Goal: Task Accomplishment & Management: Use online tool/utility

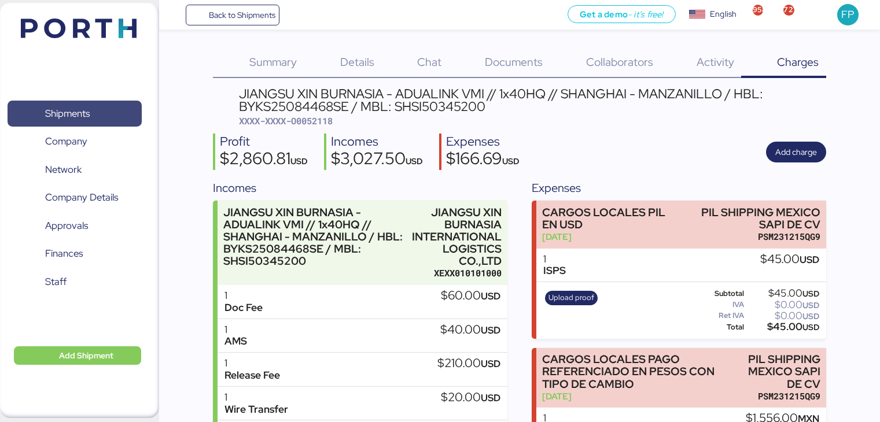
scroll to position [30, 0]
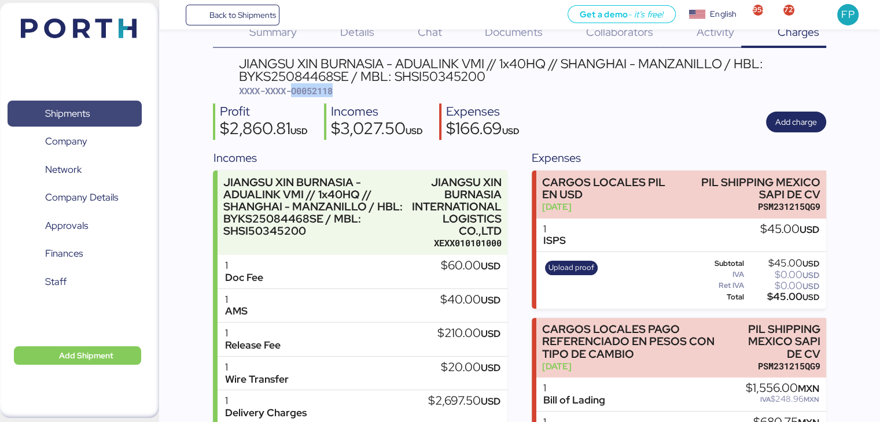
click at [88, 120] on span "Shipments" at bounding box center [67, 113] width 45 height 17
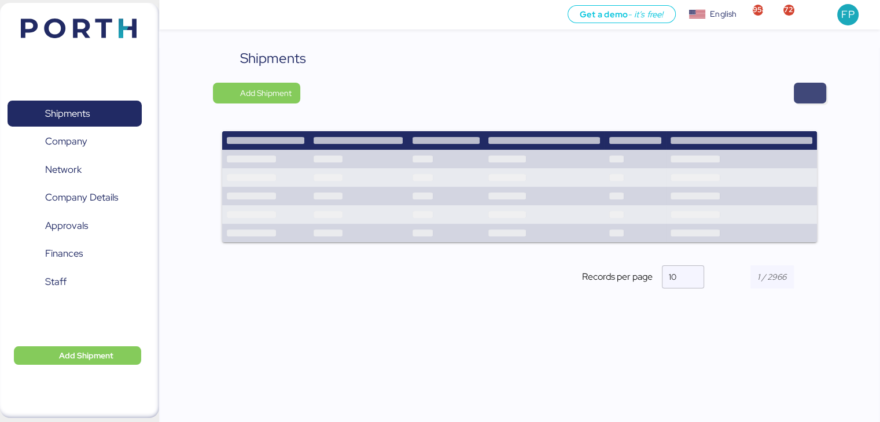
click at [803, 94] on span "button" at bounding box center [810, 93] width 14 height 16
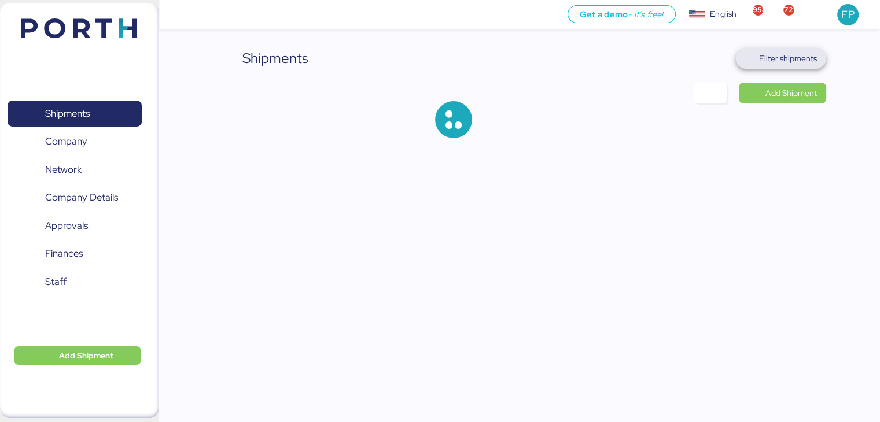
click at [790, 68] on span "Filter shipments" at bounding box center [780, 58] width 91 height 21
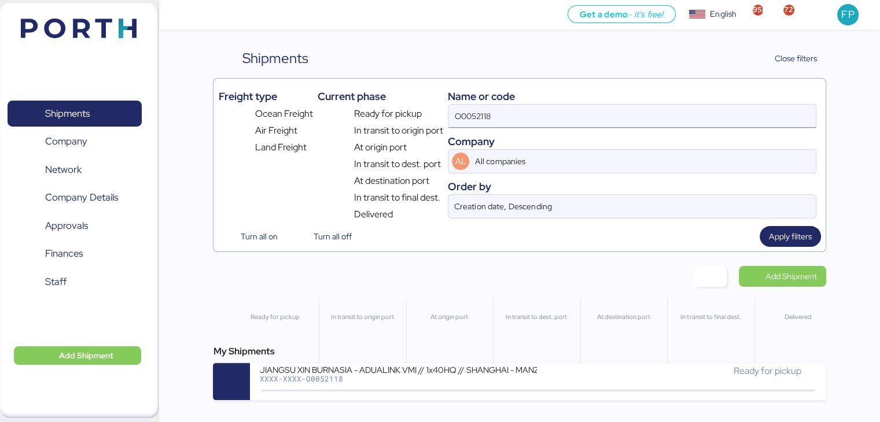
click at [488, 110] on input "O0052118" at bounding box center [631, 116] width 367 height 23
paste input "A0052255"
type input "A0052255"
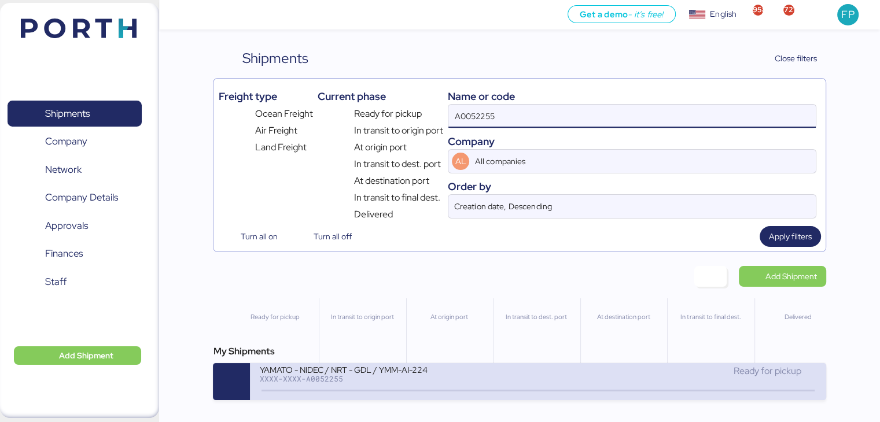
click at [401, 370] on div "YAMATO - NIDEC / NRT - GDL / YMM-AI-224" at bounding box center [398, 369] width 278 height 10
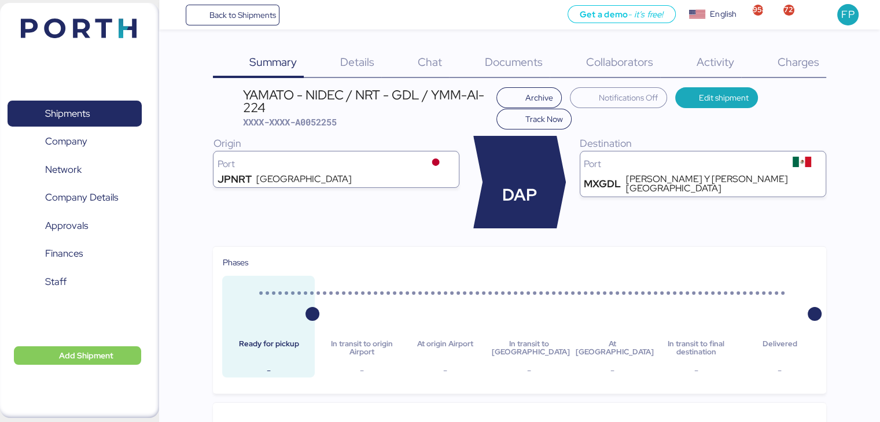
click at [809, 63] on span "Charges" at bounding box center [798, 61] width 42 height 15
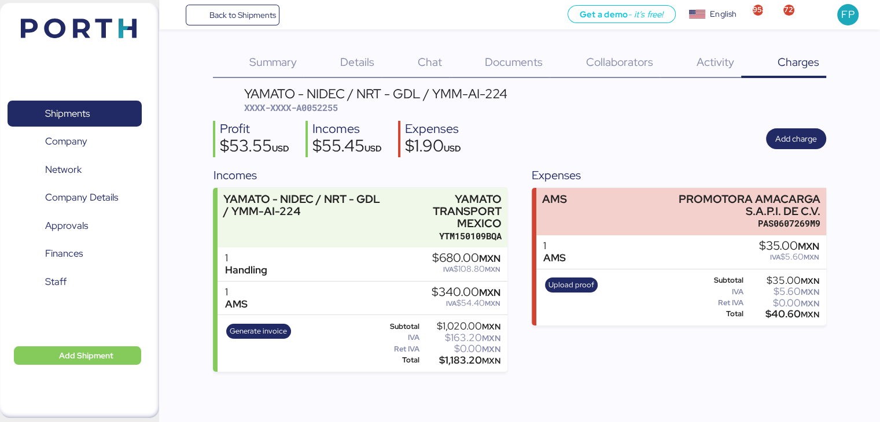
click at [241, 338] on div "Generate invoice" at bounding box center [258, 343] width 72 height 47
click at [254, 328] on span "Generate invoice" at bounding box center [258, 331] width 57 height 13
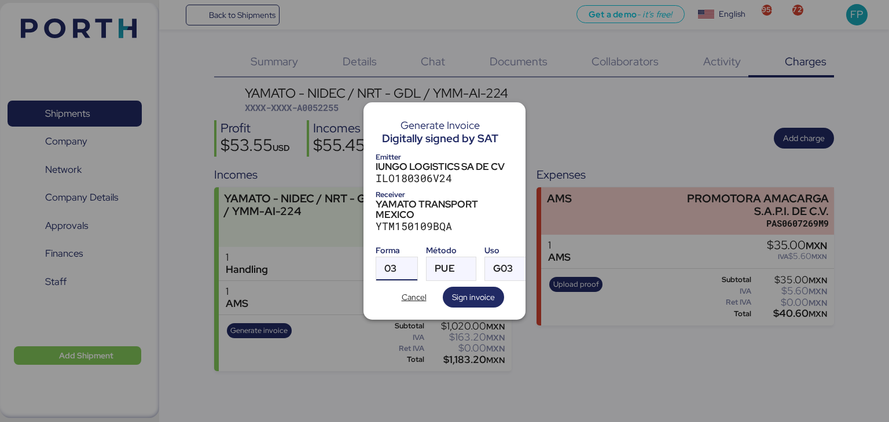
click at [389, 264] on span "03" at bounding box center [390, 269] width 12 height 10
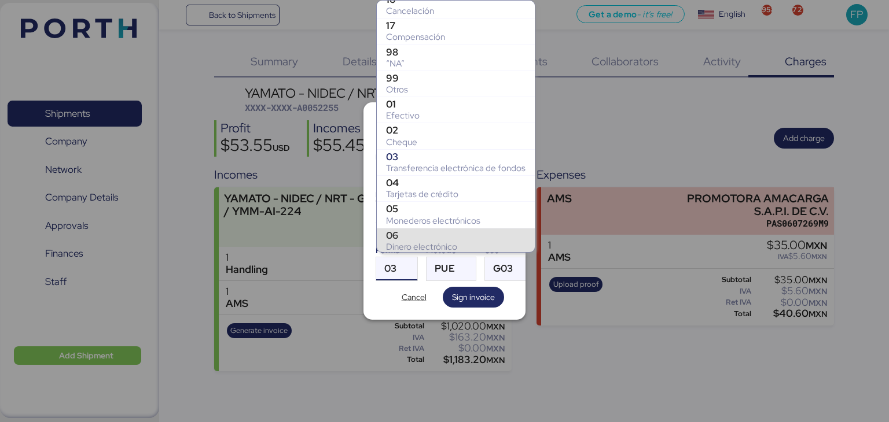
scroll to position [164, 0]
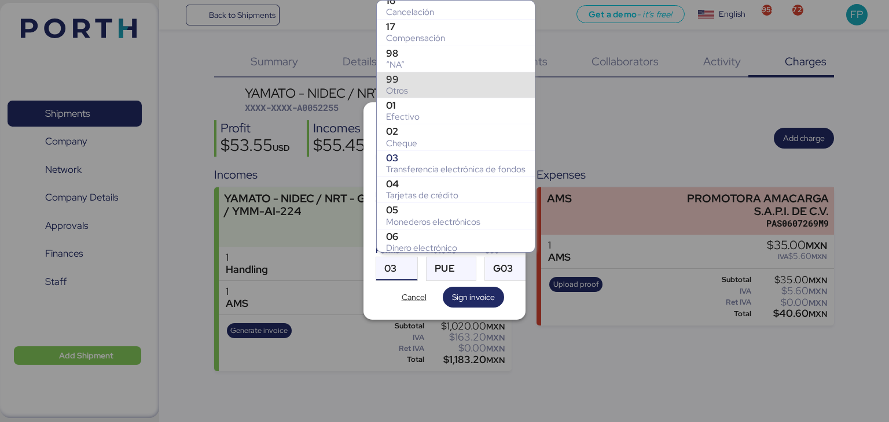
click at [410, 82] on div "99" at bounding box center [455, 79] width 139 height 12
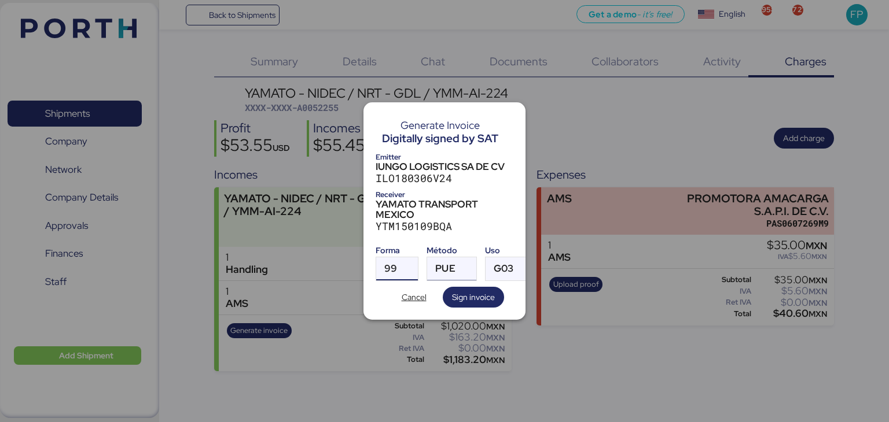
click at [445, 257] on div "PUE" at bounding box center [445, 268] width 20 height 23
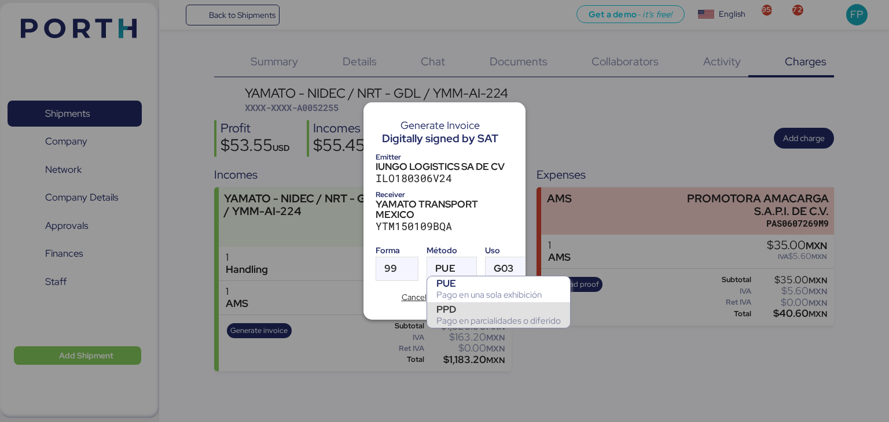
click at [455, 314] on div "PPD" at bounding box center [498, 310] width 124 height 12
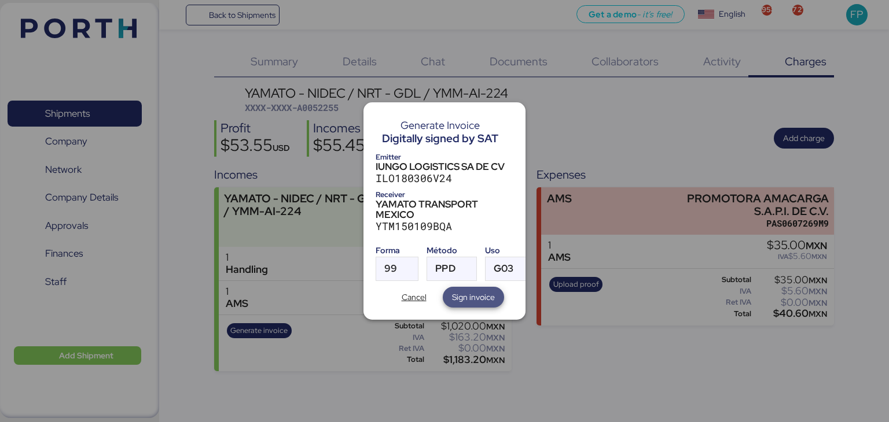
click at [460, 297] on span "Sign invoice" at bounding box center [473, 297] width 43 height 14
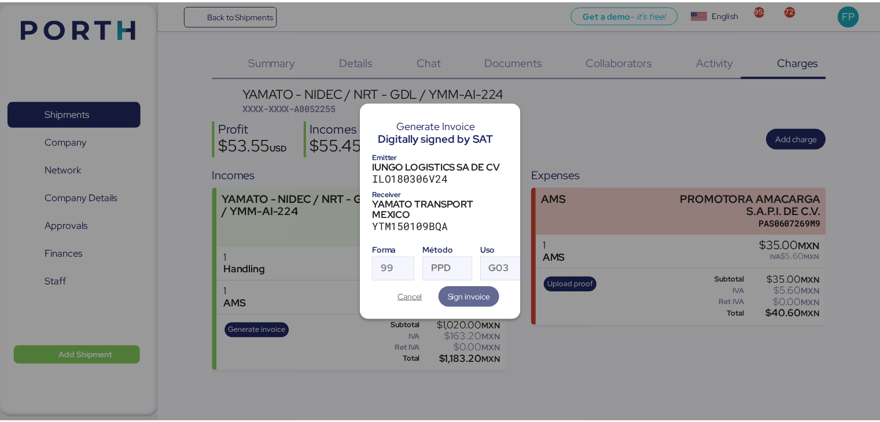
scroll to position [0, 0]
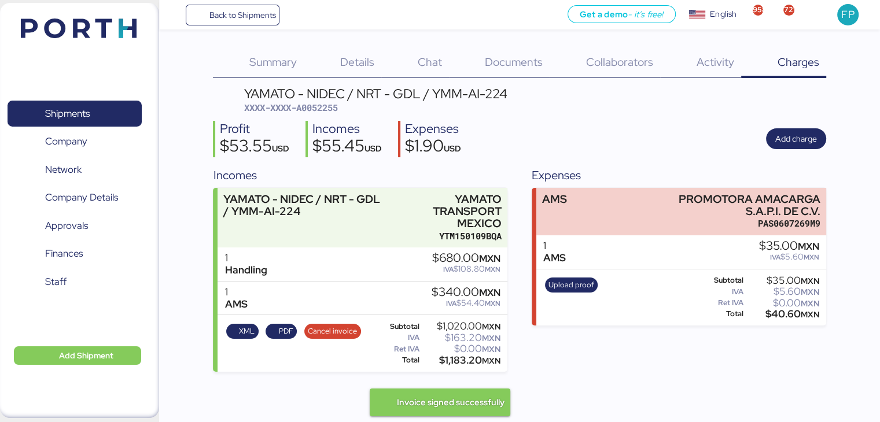
click at [323, 112] on span "XXXX-XXXX-A0052255" at bounding box center [291, 108] width 94 height 12
copy span "A0052255"
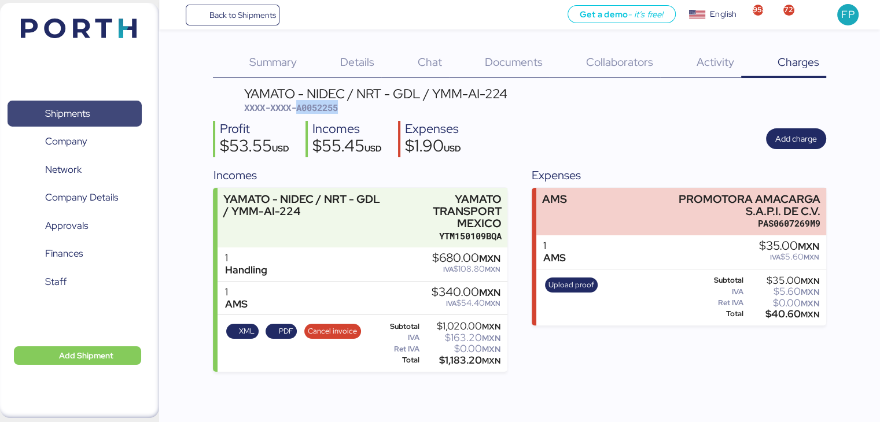
click at [99, 119] on span "Shipments" at bounding box center [74, 113] width 124 height 17
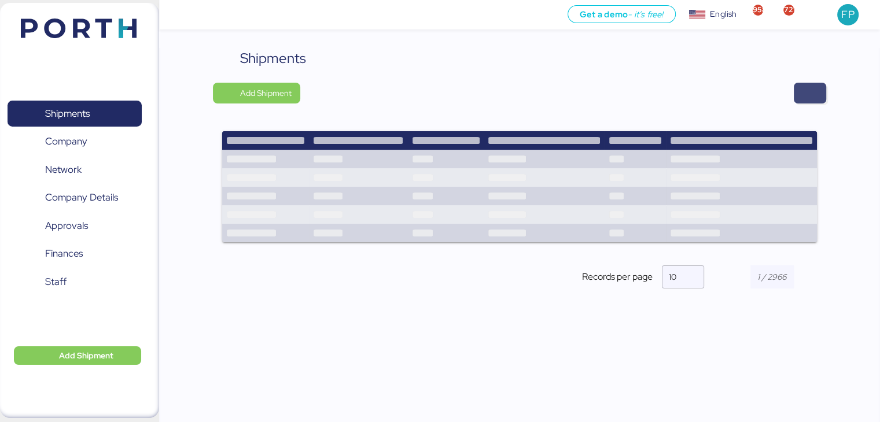
click at [812, 86] on span "button" at bounding box center [810, 93] width 14 height 16
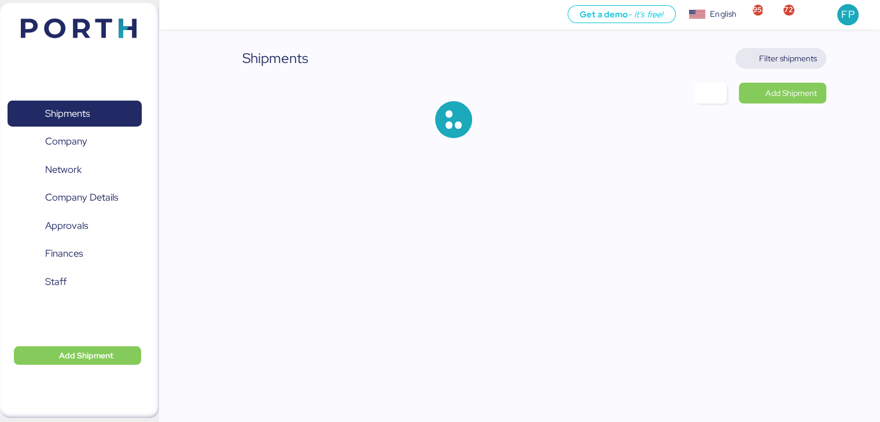
click at [776, 63] on span "Filter shipments" at bounding box center [788, 58] width 58 height 14
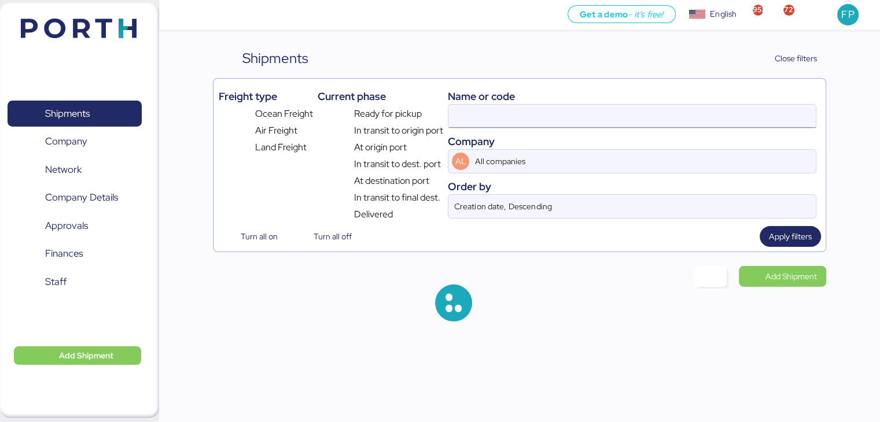
click at [464, 119] on input at bounding box center [631, 116] width 367 height 23
click at [464, 119] on input "A0052255" at bounding box center [631, 116] width 367 height 23
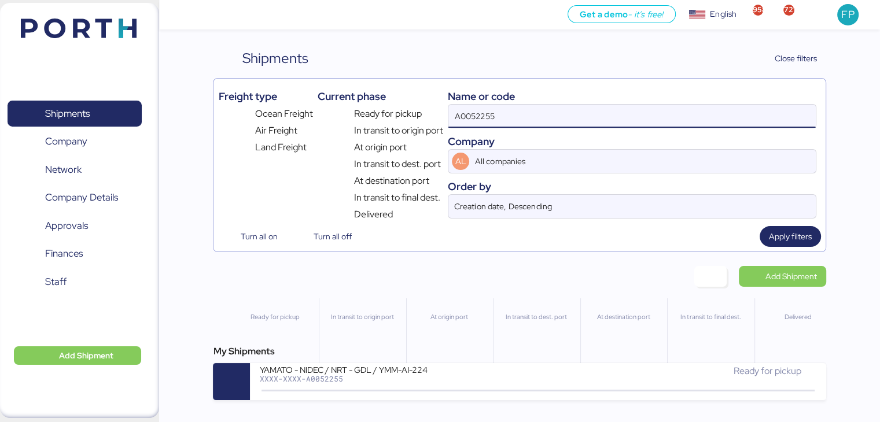
click at [464, 119] on input "A0052255" at bounding box center [631, 116] width 367 height 23
paste input "O0052216"
type input "O0052216"
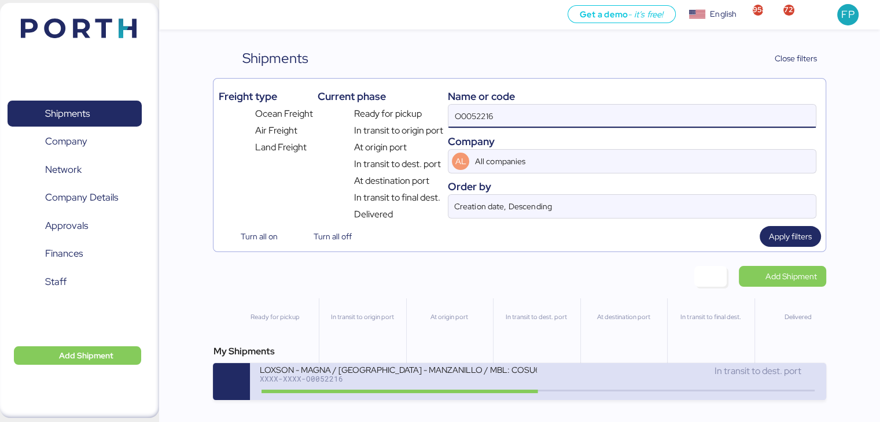
click at [444, 382] on div "XXXX-XXXX-O0052216" at bounding box center [398, 379] width 278 height 8
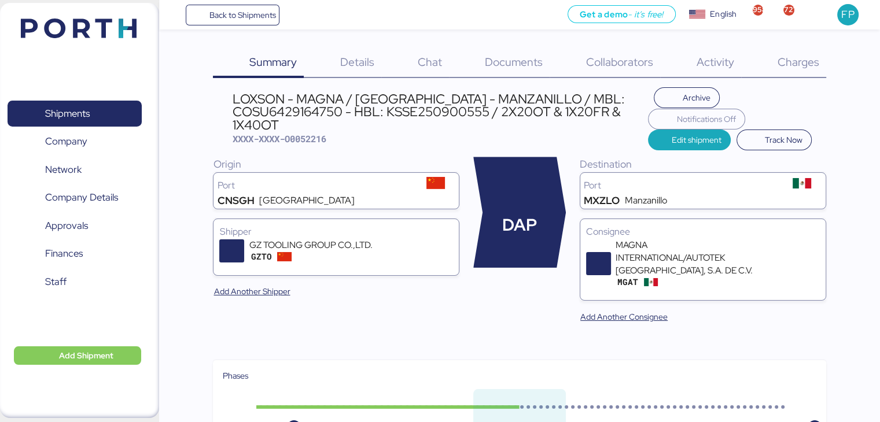
click at [805, 67] on span "Charges" at bounding box center [798, 61] width 42 height 15
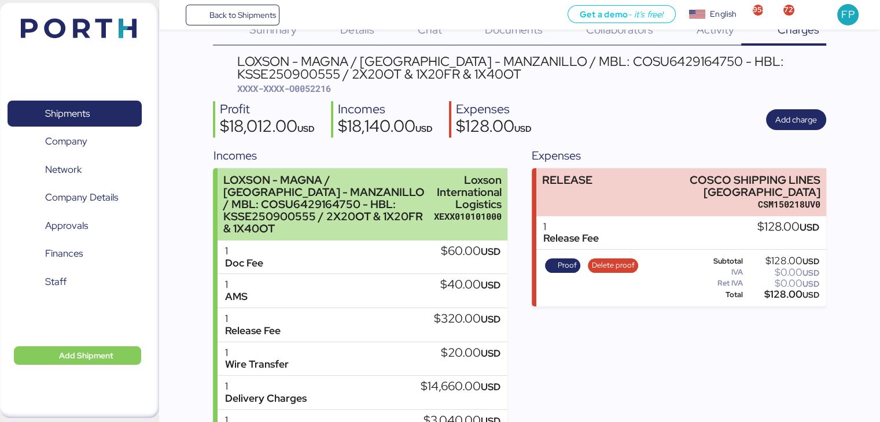
scroll to position [28, 0]
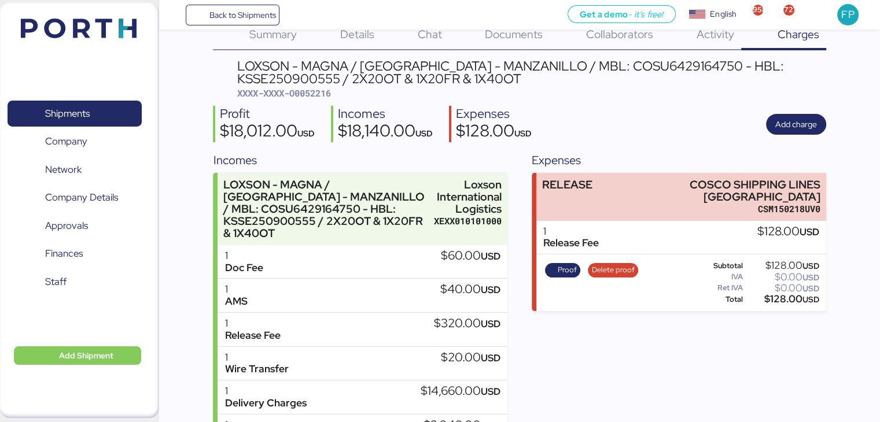
click at [322, 93] on span "XXXX-XXXX-O0052216" at bounding box center [284, 93] width 94 height 12
copy span "O0052216"
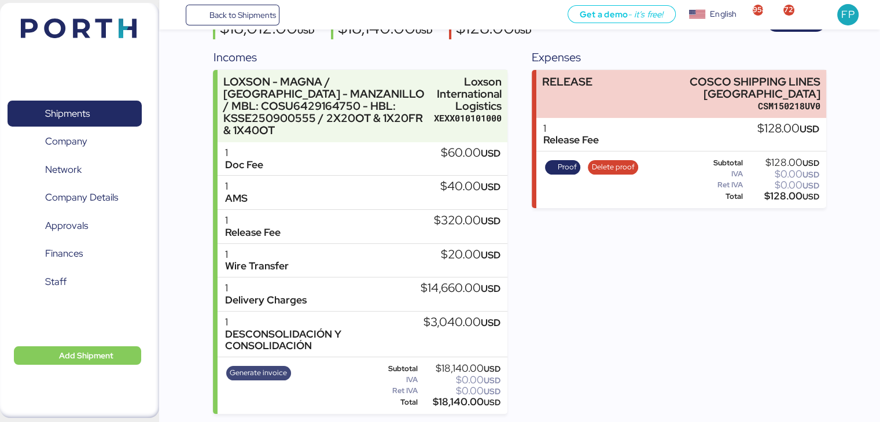
click at [253, 368] on span "Generate invoice" at bounding box center [258, 373] width 57 height 13
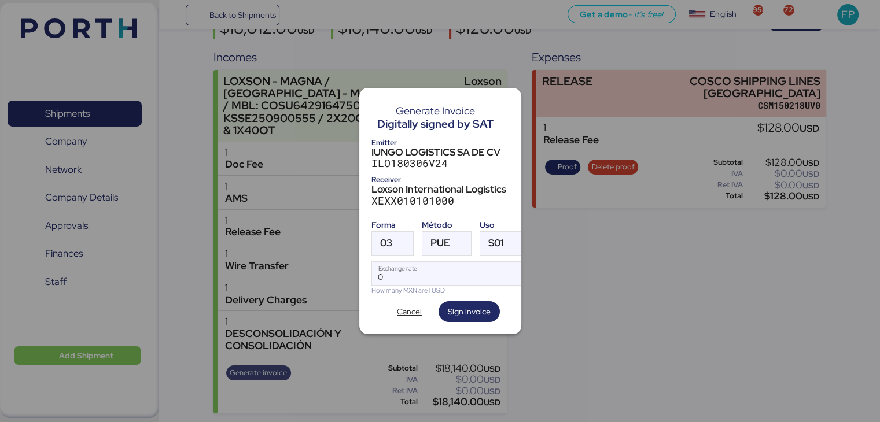
scroll to position [0, 0]
click at [388, 244] on span "03" at bounding box center [386, 243] width 12 height 10
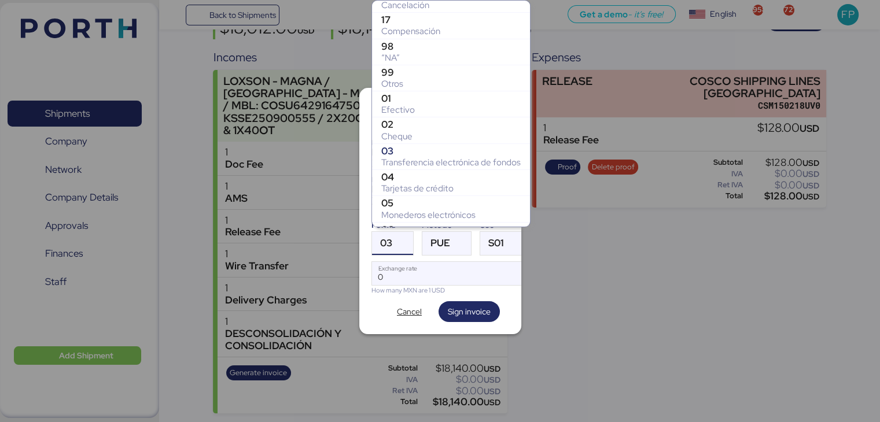
scroll to position [170, 0]
click at [410, 73] on div "99" at bounding box center [450, 74] width 139 height 12
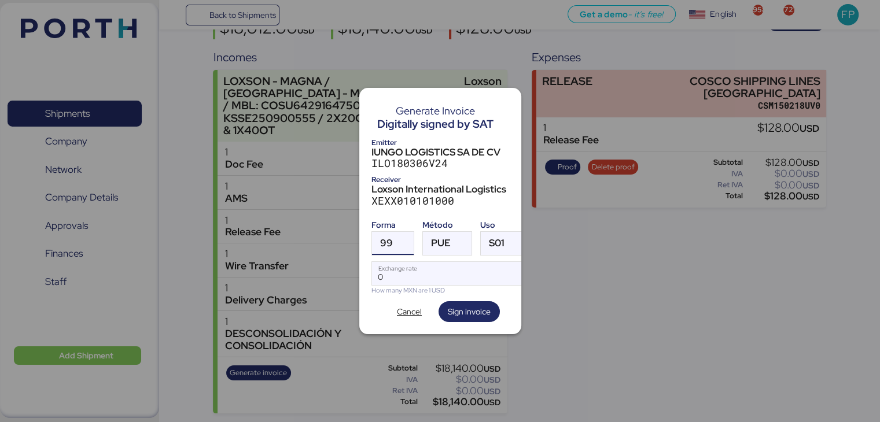
click at [434, 231] on label "PUE" at bounding box center [447, 243] width 50 height 24
click at [436, 232] on div "PUE" at bounding box center [441, 243] width 20 height 23
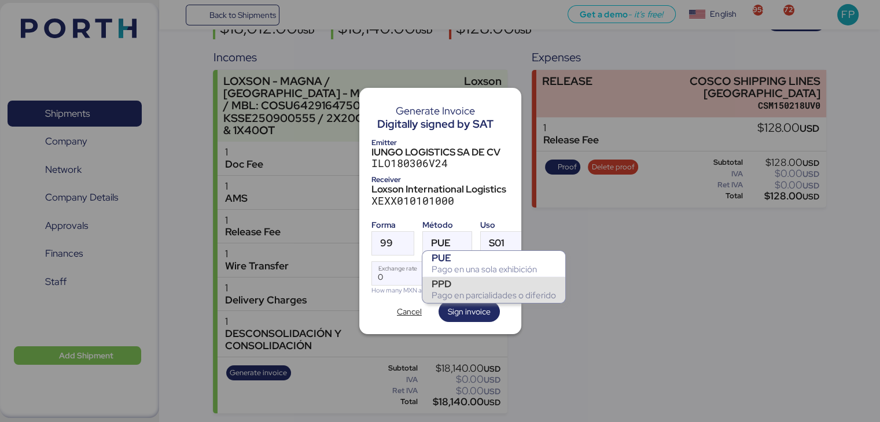
click at [467, 294] on div "Pago en parcialidades o diferido" at bounding box center [494, 296] width 124 height 12
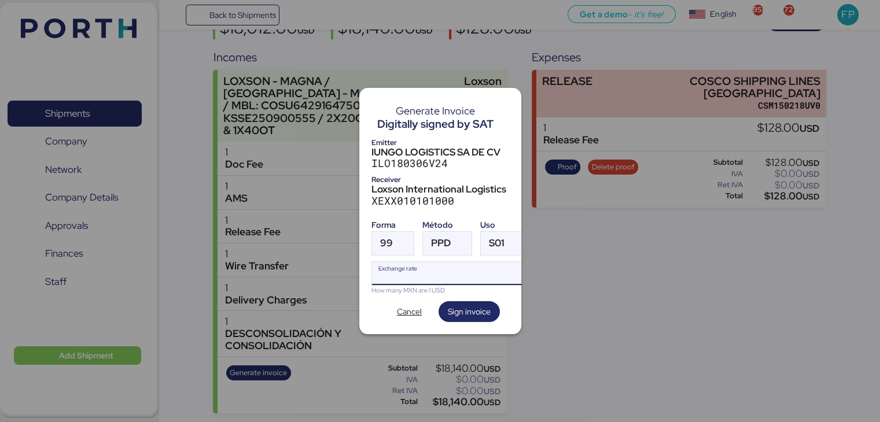
click at [410, 272] on input "Exchange rate" at bounding box center [449, 273] width 154 height 23
type input "0"
paste input "18.3242"
type input "18.3242"
click at [460, 301] on span "Sign invoice" at bounding box center [468, 311] width 61 height 21
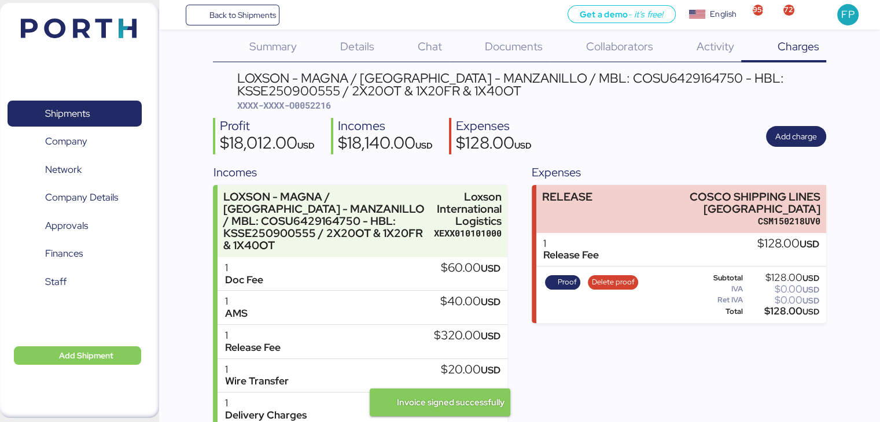
scroll to position [15, 0]
click at [316, 106] on span "XXXX-XXXX-O0052216" at bounding box center [284, 106] width 94 height 12
copy span "O0052216"
